Goal: Information Seeking & Learning: Learn about a topic

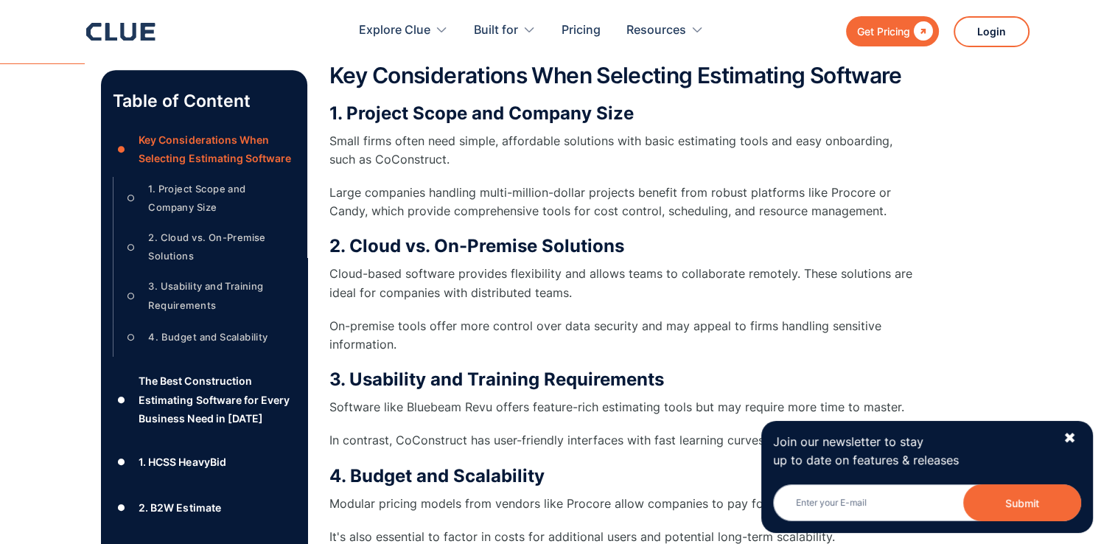
scroll to position [991, 0]
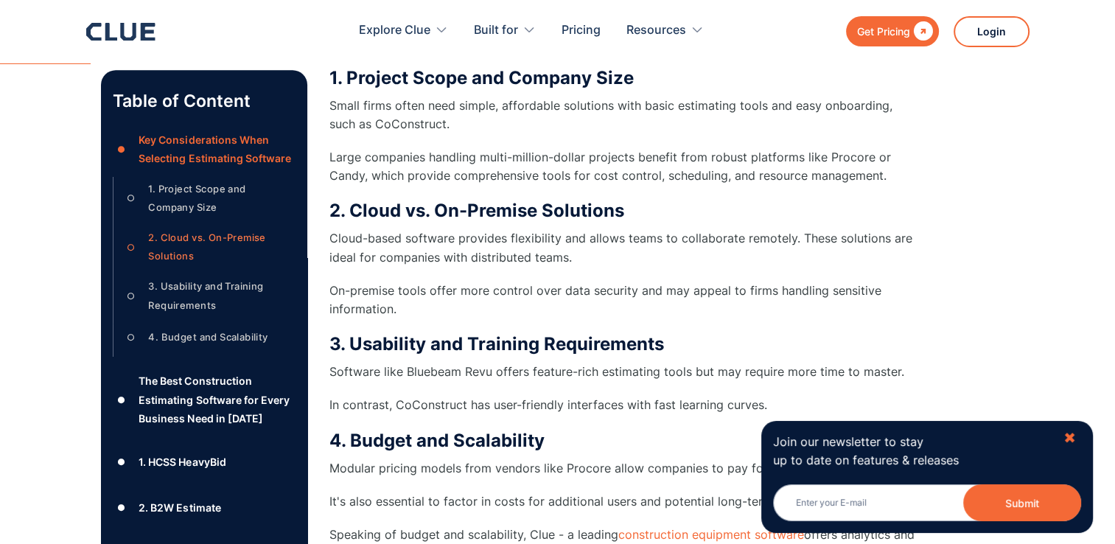
click at [1075, 437] on div "✖" at bounding box center [1069, 438] width 13 height 18
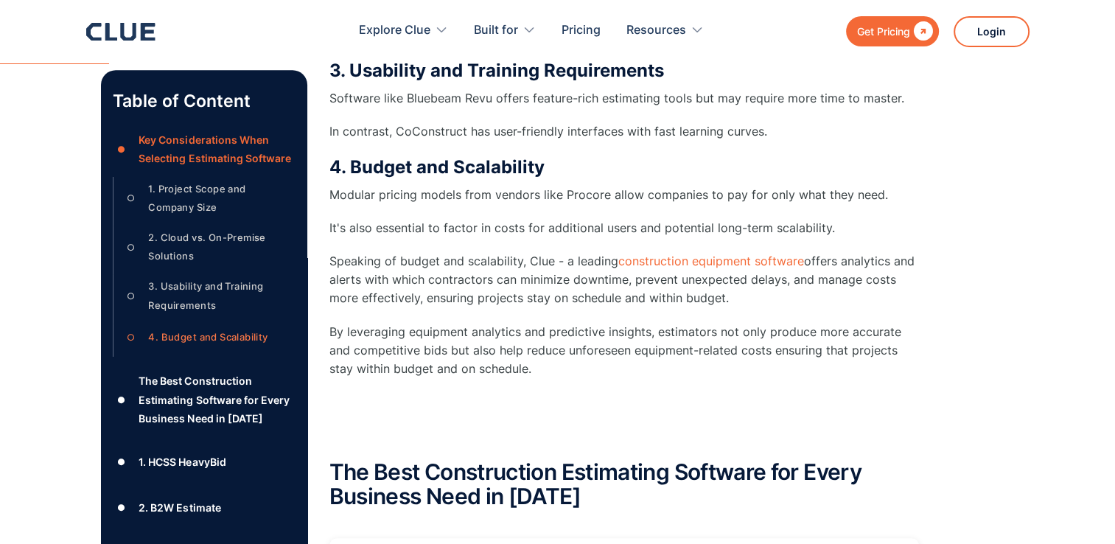
scroll to position [1285, 0]
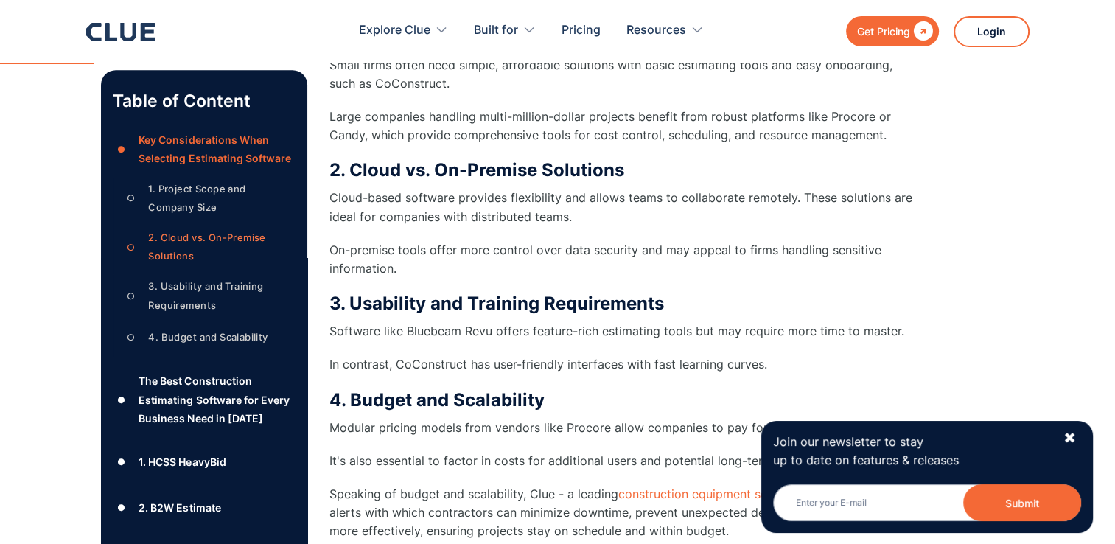
scroll to position [958, 0]
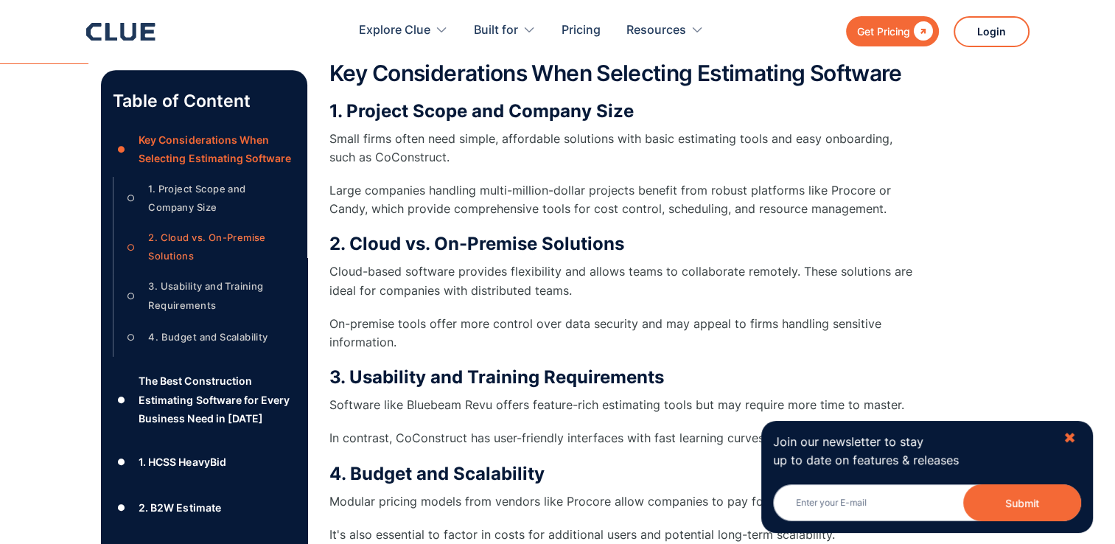
click at [1073, 435] on div "✖" at bounding box center [1069, 438] width 13 height 18
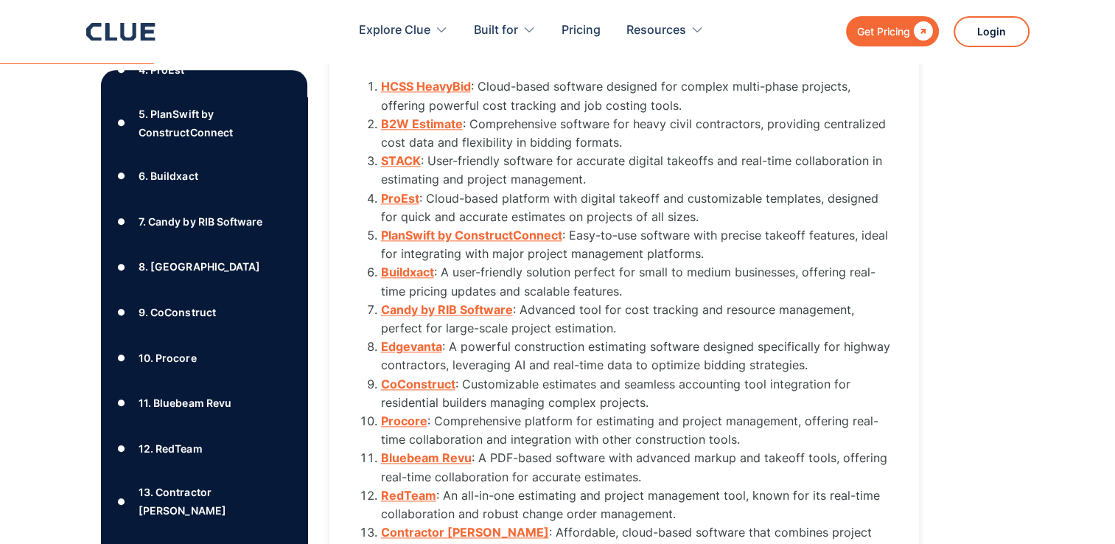
scroll to position [0, 0]
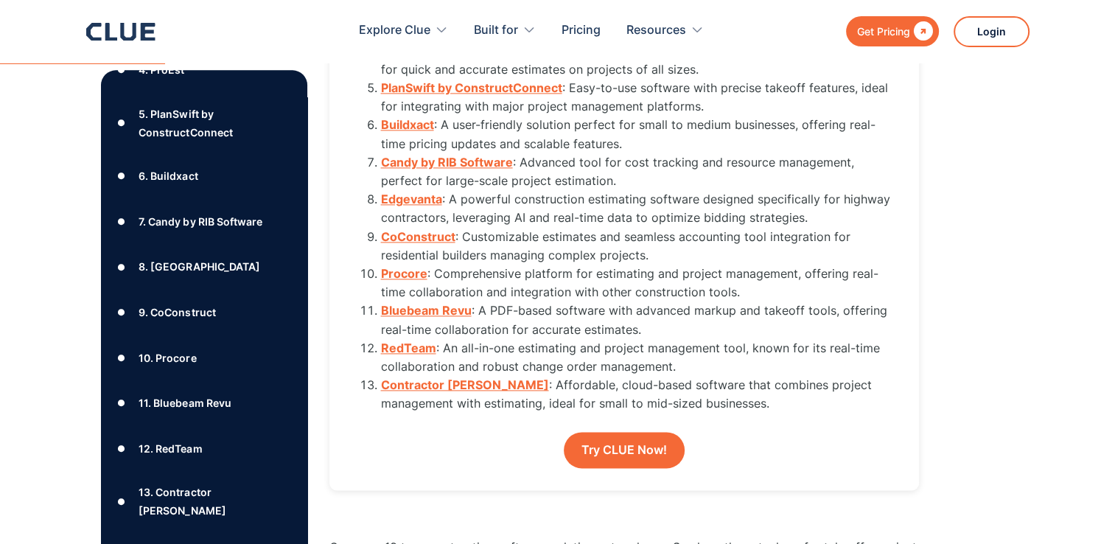
click at [223, 508] on div "13. Contractor [PERSON_NAME]" at bounding box center [216, 500] width 156 height 37
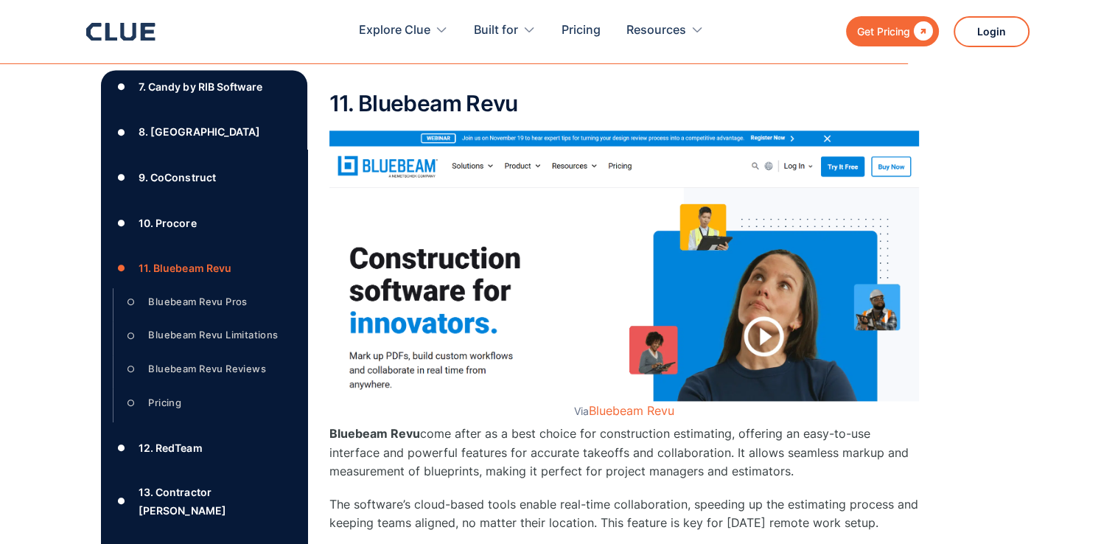
click at [200, 504] on div "13. Contractor [PERSON_NAME]" at bounding box center [216, 500] width 156 height 37
